Goal: Find specific page/section: Find specific page/section

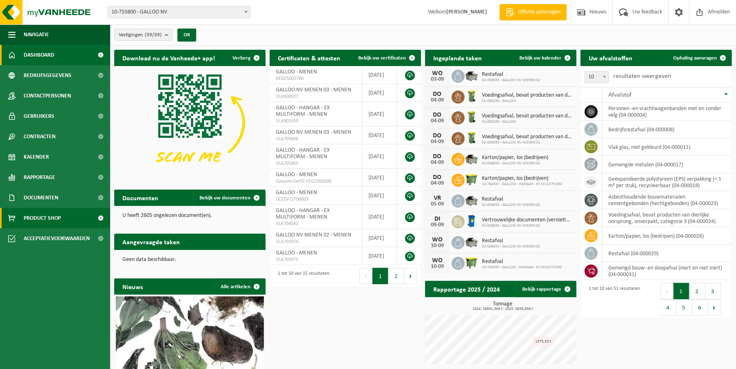
click at [66, 219] on link "Product Shop" at bounding box center [55, 218] width 110 height 20
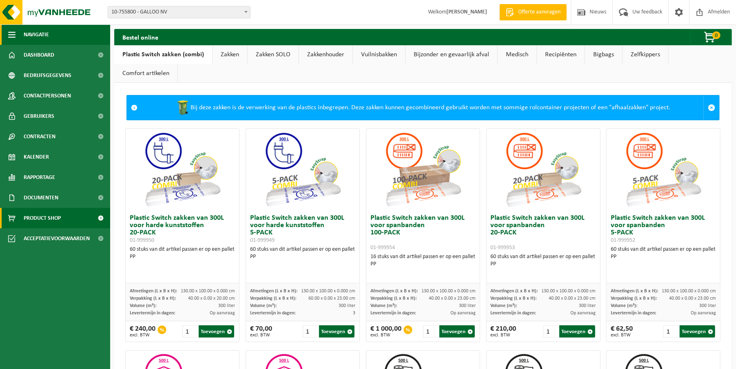
click at [38, 35] on span "Navigatie" at bounding box center [36, 34] width 25 height 20
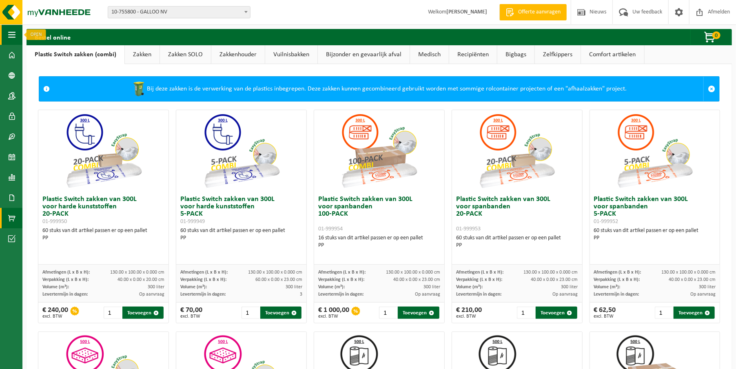
click at [13, 32] on span "button" at bounding box center [11, 34] width 7 height 20
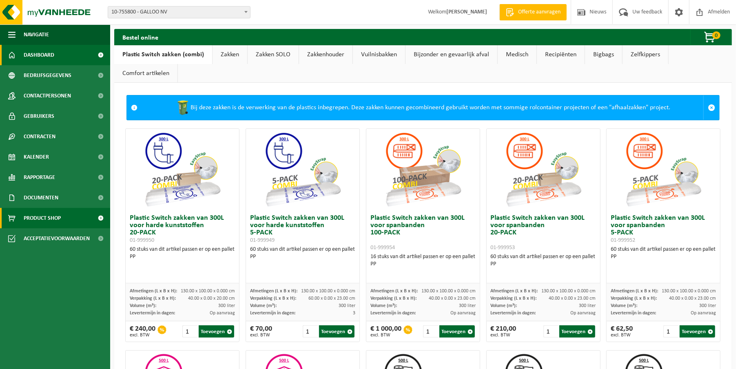
click at [33, 55] on span "Dashboard" at bounding box center [39, 55] width 31 height 20
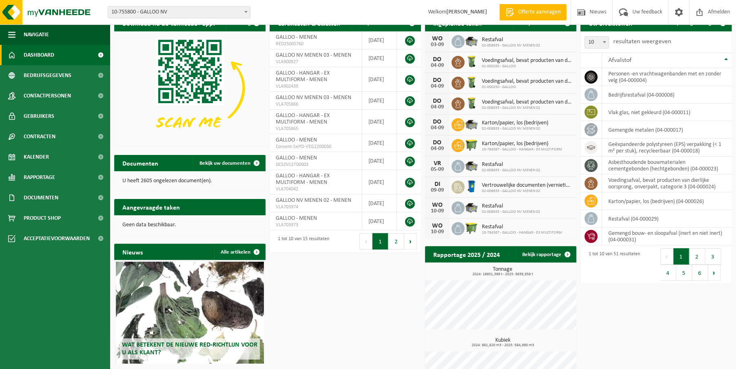
scroll to position [74, 0]
